Goal: Task Accomplishment & Management: Manage account settings

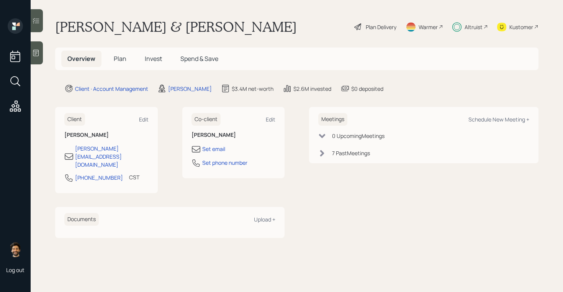
click at [158, 57] on span "Invest" at bounding box center [153, 58] width 17 height 8
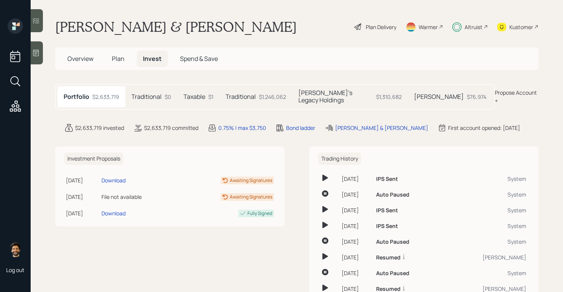
click at [349, 91] on h5 "[PERSON_NAME]'s Legacy Holdings" at bounding box center [336, 96] width 75 height 15
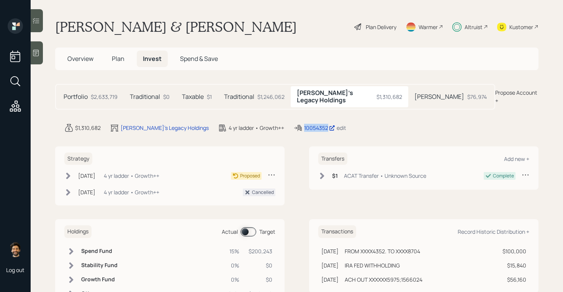
drag, startPoint x: 297, startPoint y: 123, endPoint x: 269, endPoint y: 123, distance: 28.0
click at [294, 123] on div "10054352 edit" at bounding box center [320, 127] width 53 height 9
copy div "10054352"
click at [459, 29] on icon at bounding box center [457, 27] width 9 height 10
